Goal: Information Seeking & Learning: Learn about a topic

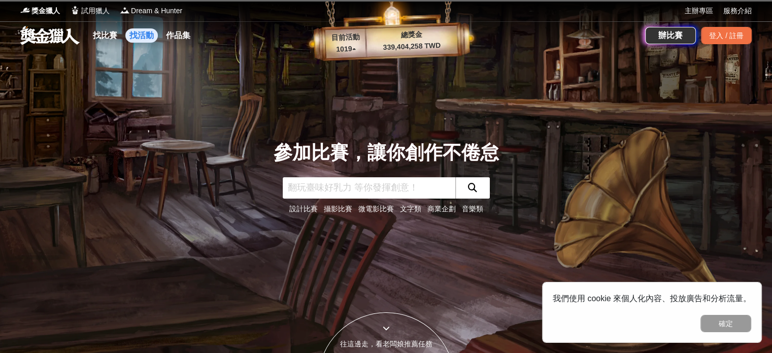
click at [139, 38] on link "找活動" at bounding box center [141, 35] width 32 height 14
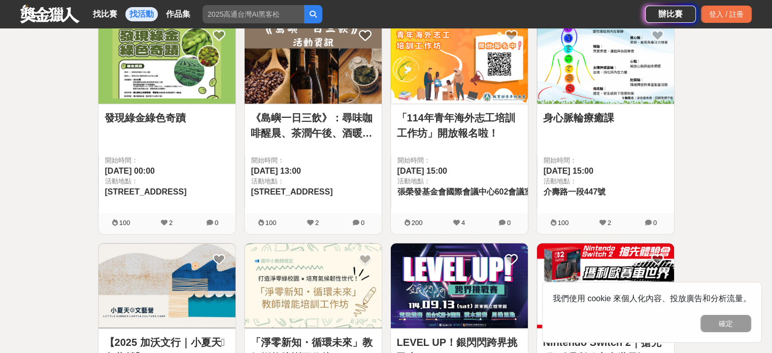
scroll to position [659, 0]
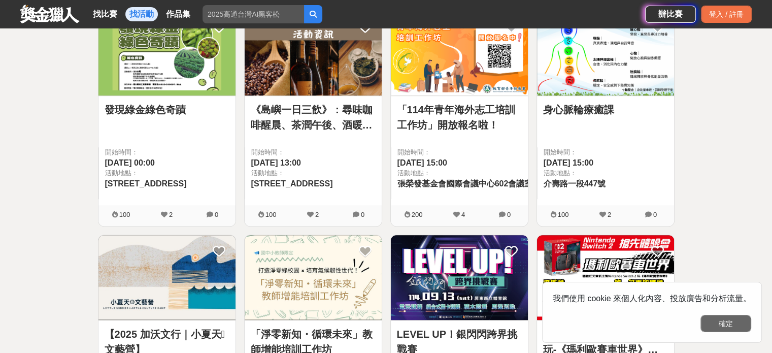
click at [717, 322] on button "確定" at bounding box center [725, 323] width 51 height 17
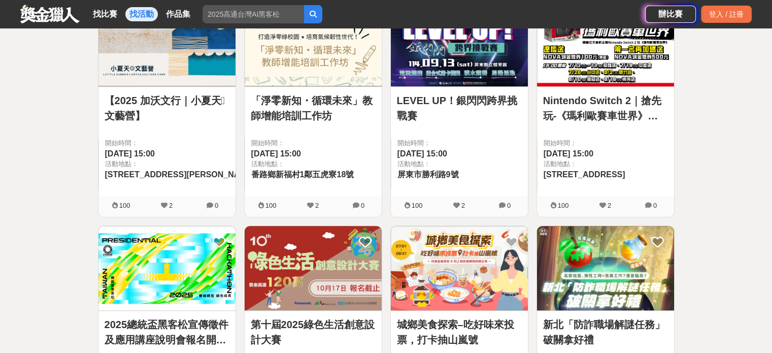
scroll to position [862, 0]
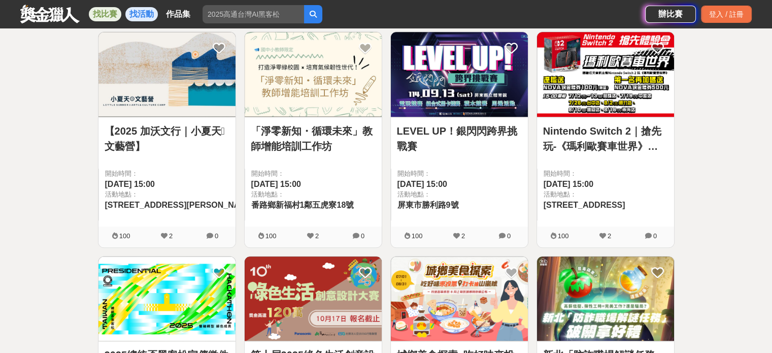
click at [109, 20] on link "找比賽" at bounding box center [105, 14] width 32 height 14
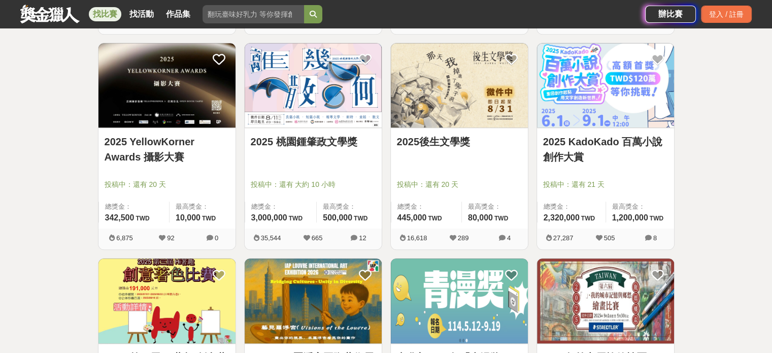
scroll to position [1039, 0]
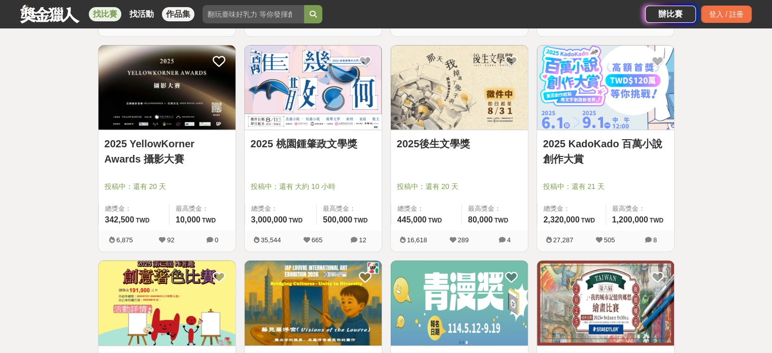
click at [189, 10] on link "作品集" at bounding box center [178, 14] width 32 height 14
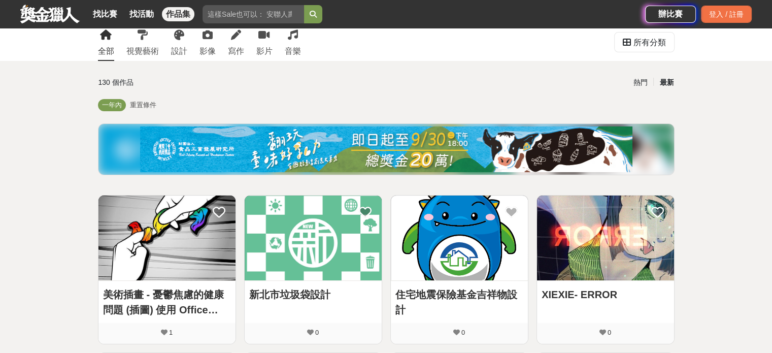
scroll to position [101, 0]
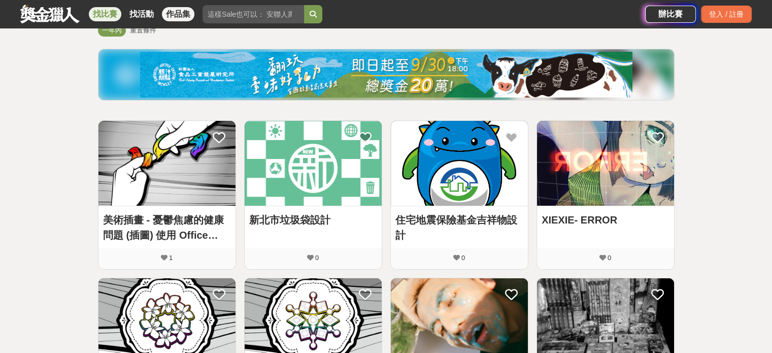
click at [110, 13] on link "找比賽" at bounding box center [105, 14] width 32 height 14
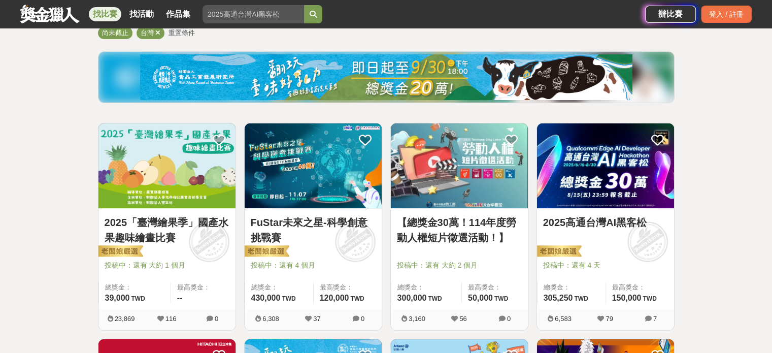
scroll to position [101, 0]
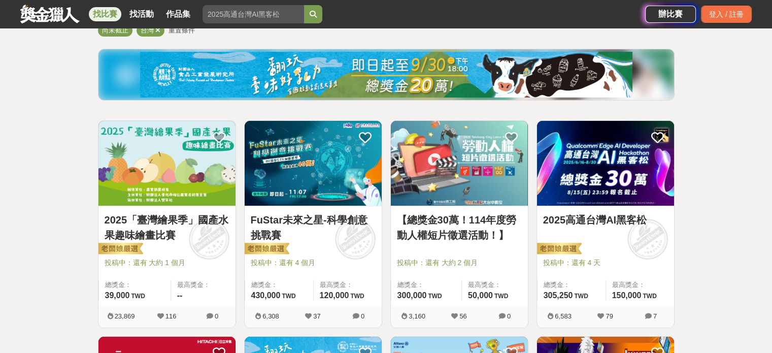
click at [165, 173] on img at bounding box center [166, 163] width 137 height 85
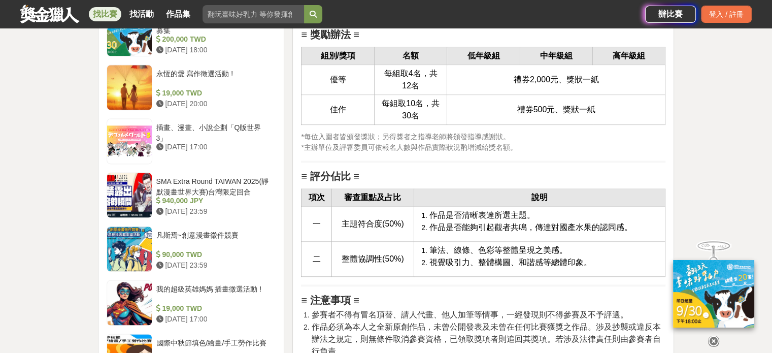
scroll to position [1420, 0]
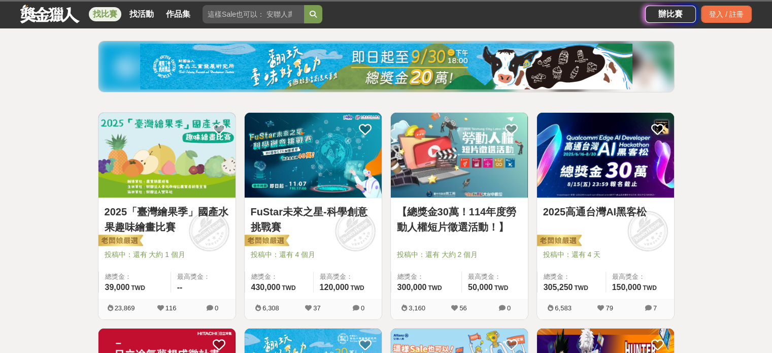
scroll to position [101, 0]
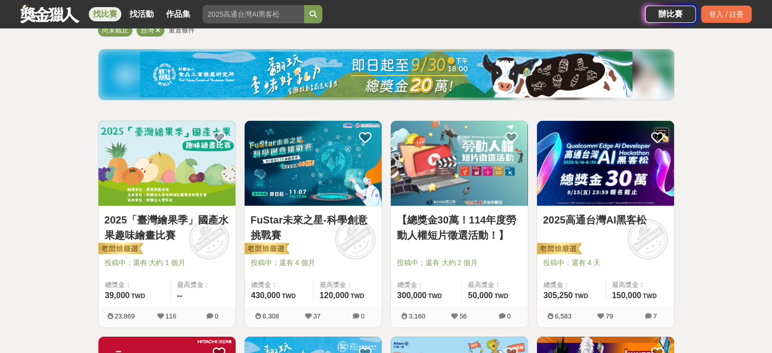
click at [471, 219] on link "【總獎金30萬！114年度勞動人權短片徵選活動！】" at bounding box center [459, 227] width 125 height 30
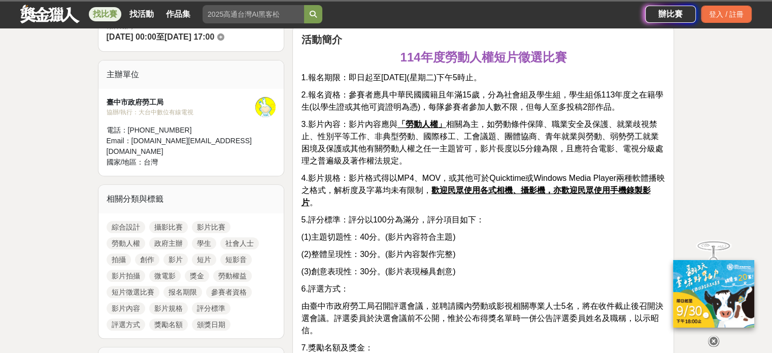
scroll to position [304, 0]
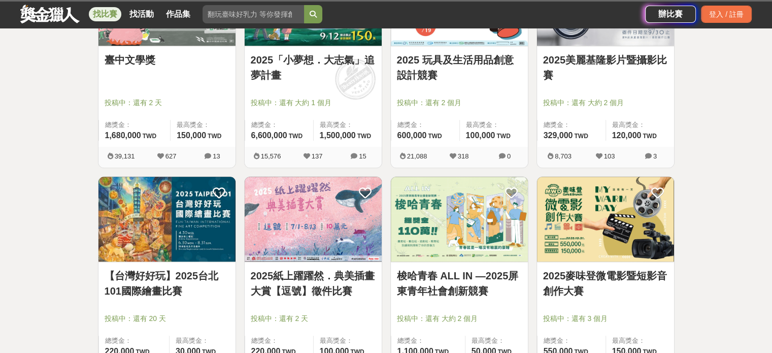
scroll to position [710, 0]
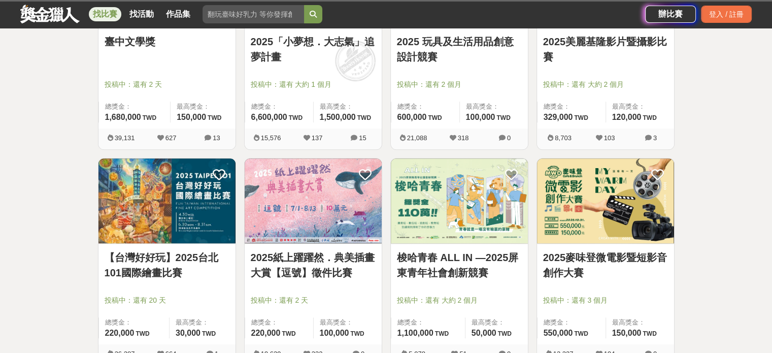
click at [586, 50] on link "2025美麗基隆影片暨攝影比賽" at bounding box center [605, 49] width 125 height 30
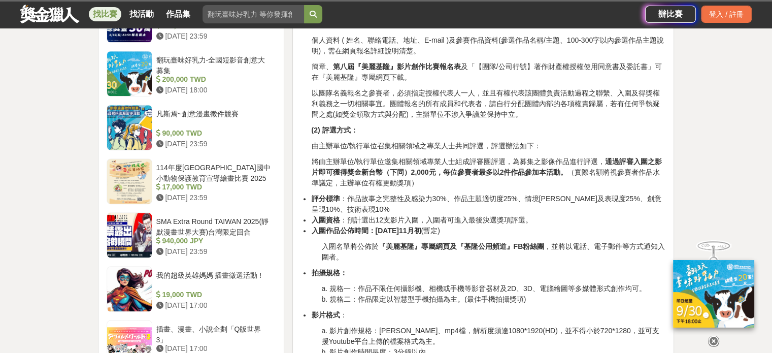
scroll to position [913, 0]
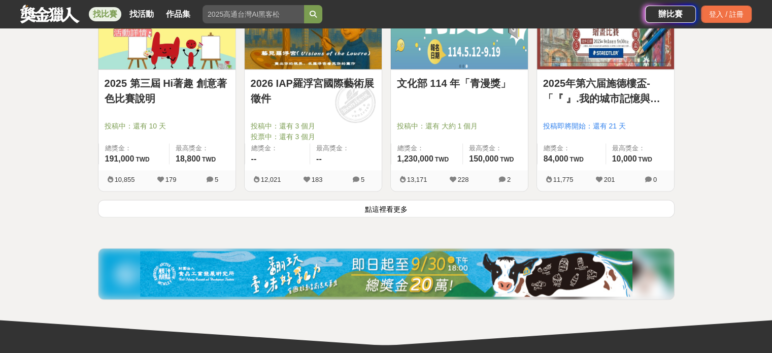
scroll to position [1319, 0]
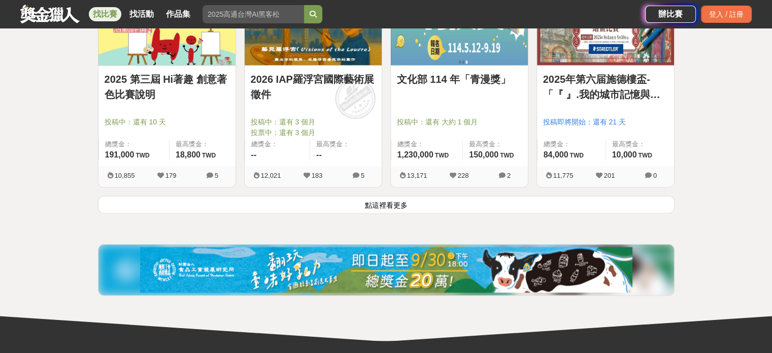
click at [386, 202] on button "點這裡看更多" at bounding box center [386, 204] width 576 height 18
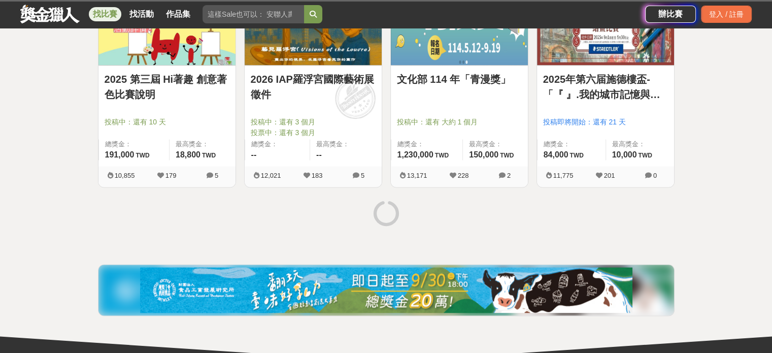
click at [169, 74] on link "2025 第三屆 Hi著趣 創意著色比賽說明" at bounding box center [167, 87] width 125 height 30
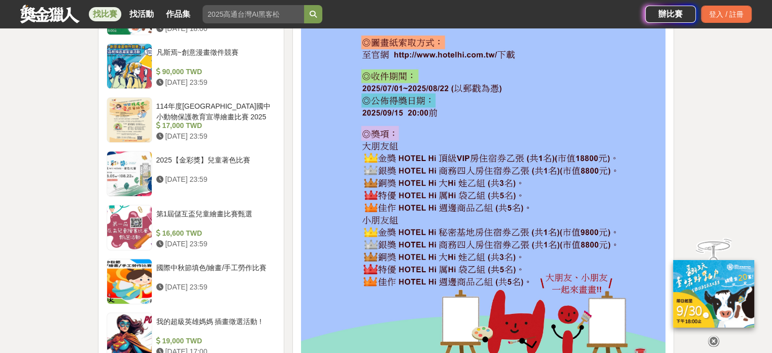
scroll to position [1015, 0]
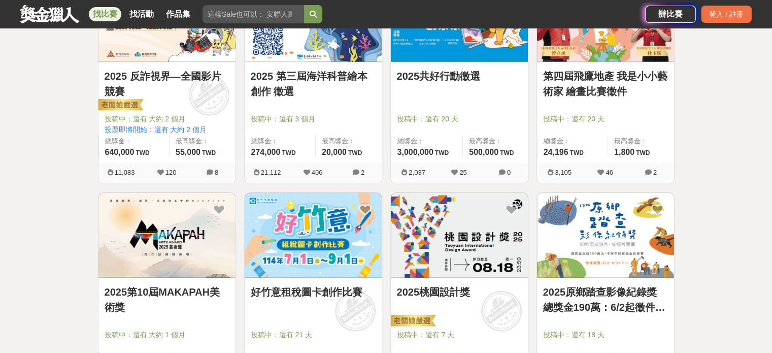
scroll to position [2131, 0]
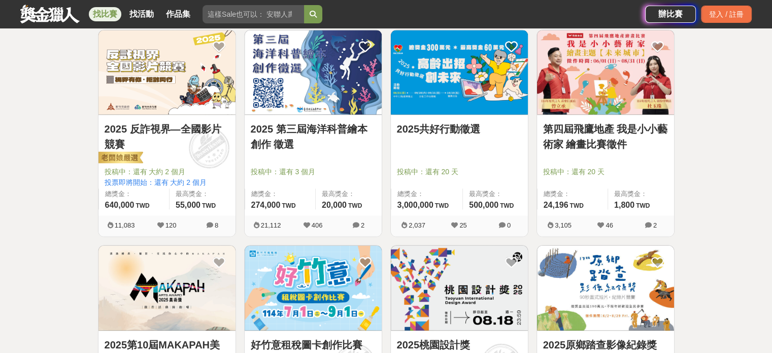
click at [189, 129] on link "2025 反詐視界—全國影片競賽" at bounding box center [167, 136] width 125 height 30
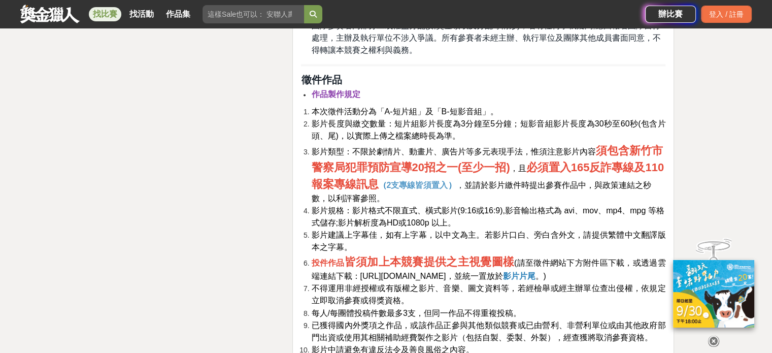
scroll to position [1623, 0]
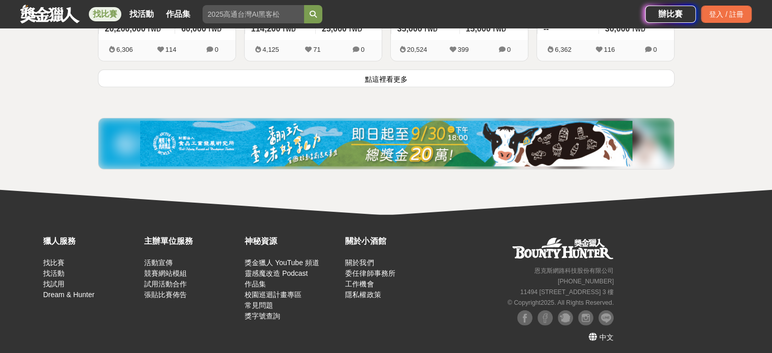
scroll to position [2739, 0]
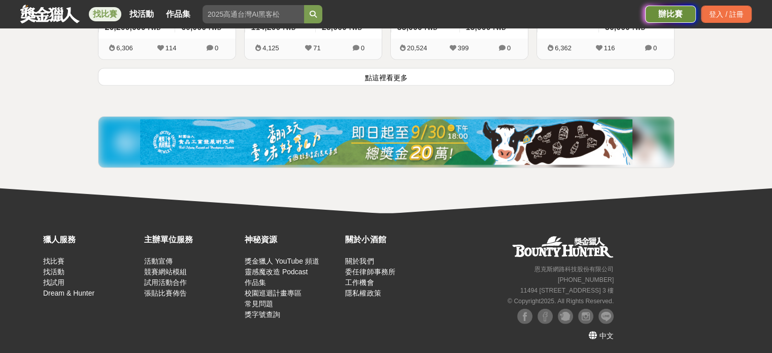
click at [656, 16] on div "辦比賽" at bounding box center [670, 14] width 51 height 17
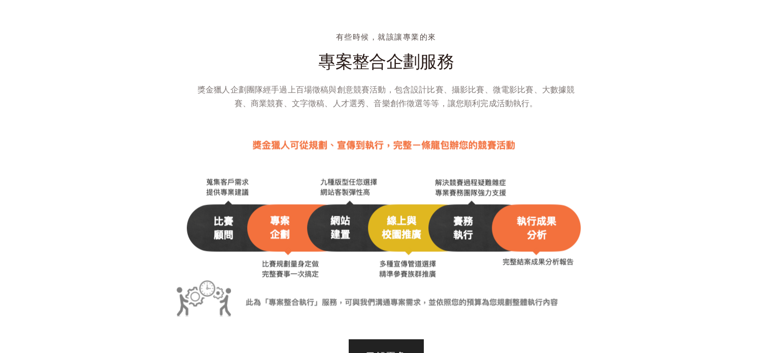
scroll to position [1268, 0]
